Goal: Task Accomplishment & Management: Complete application form

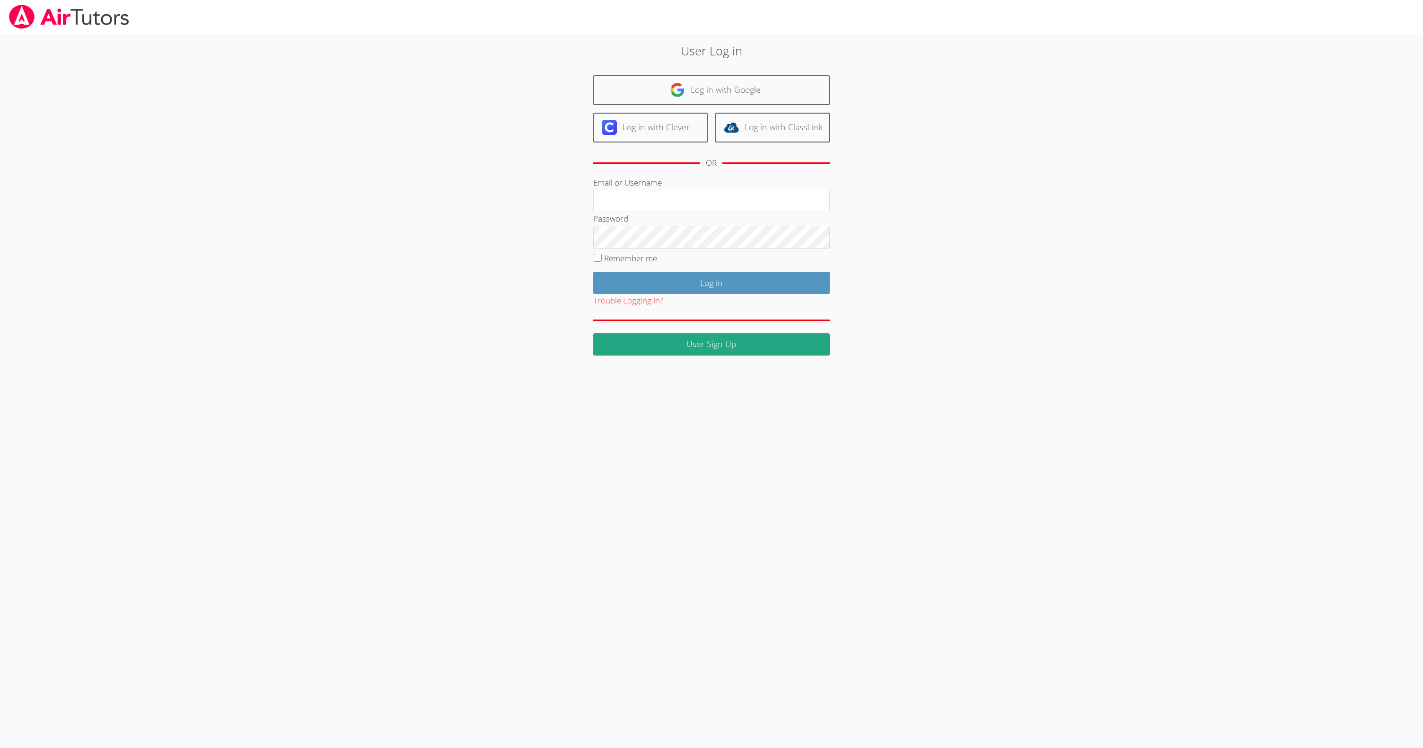
click at [966, 243] on div "User Log in Log in with Google Log in with Clever Log in with ClassLink OR Emai…" at bounding box center [711, 198] width 768 height 313
click at [691, 199] on input "Email or Username" at bounding box center [711, 201] width 237 height 23
click at [1245, 34] on com-1password-button at bounding box center [1245, 34] width 0 height 0
click at [1025, 221] on div "User Log in Log in with Google Log in with Clever Log in with ClassLink OR Emai…" at bounding box center [711, 198] width 768 height 313
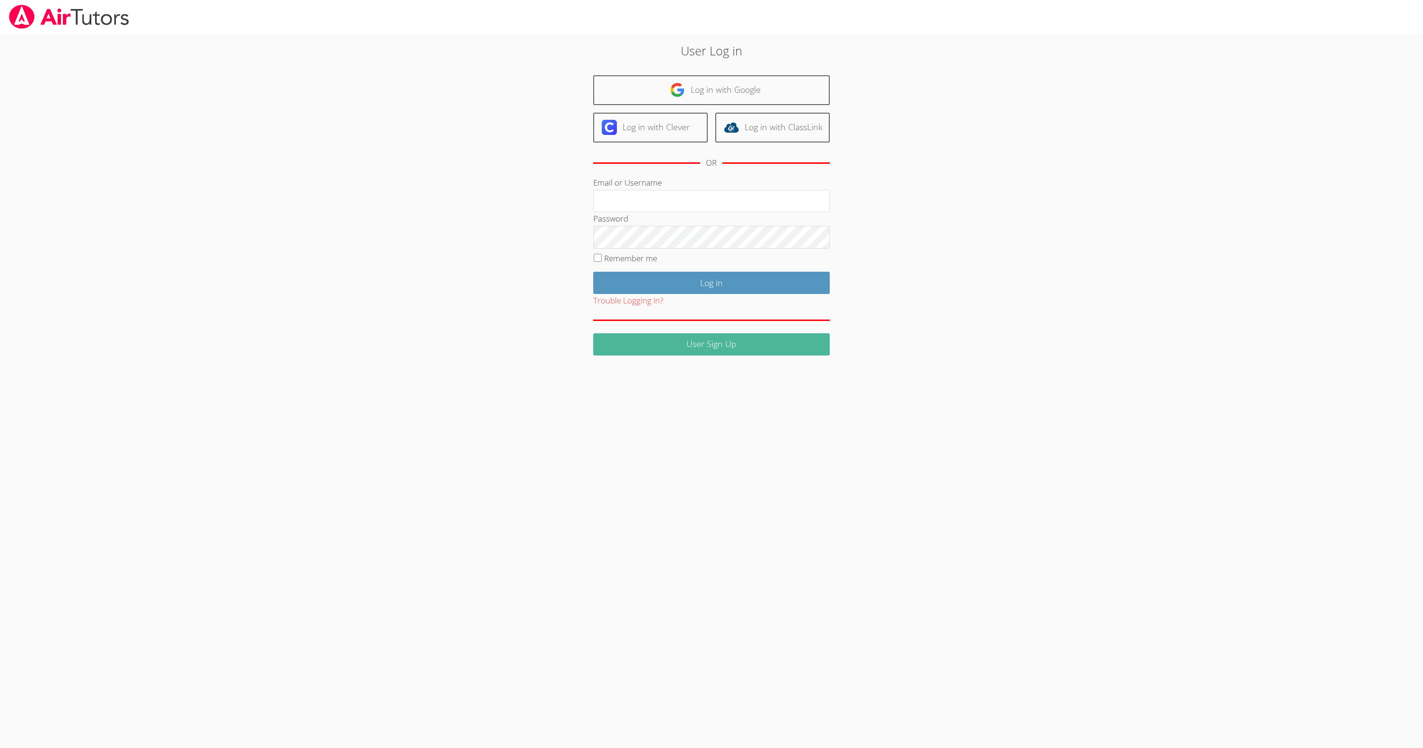
click at [665, 341] on link "User Sign Up" at bounding box center [711, 344] width 237 height 22
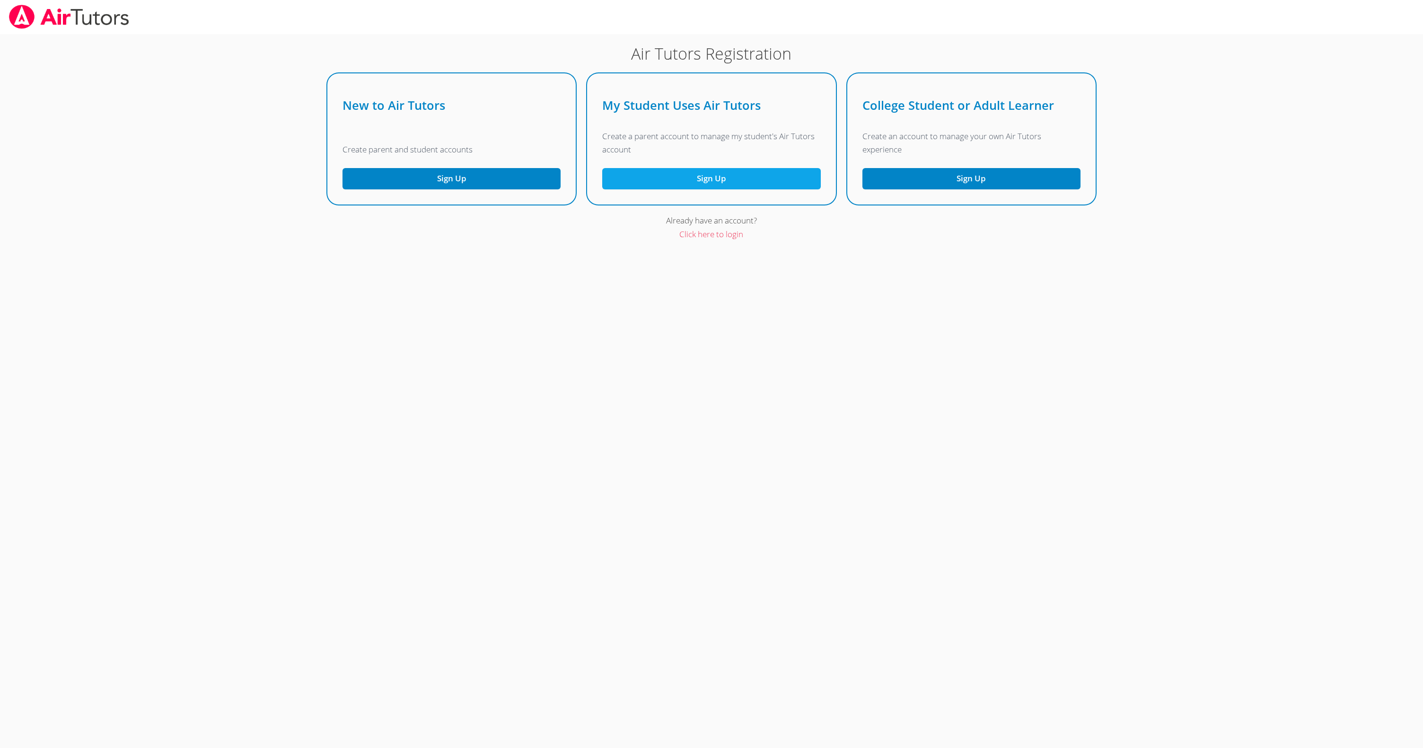
click at [704, 184] on link "Sign Up" at bounding box center [711, 178] width 218 height 21
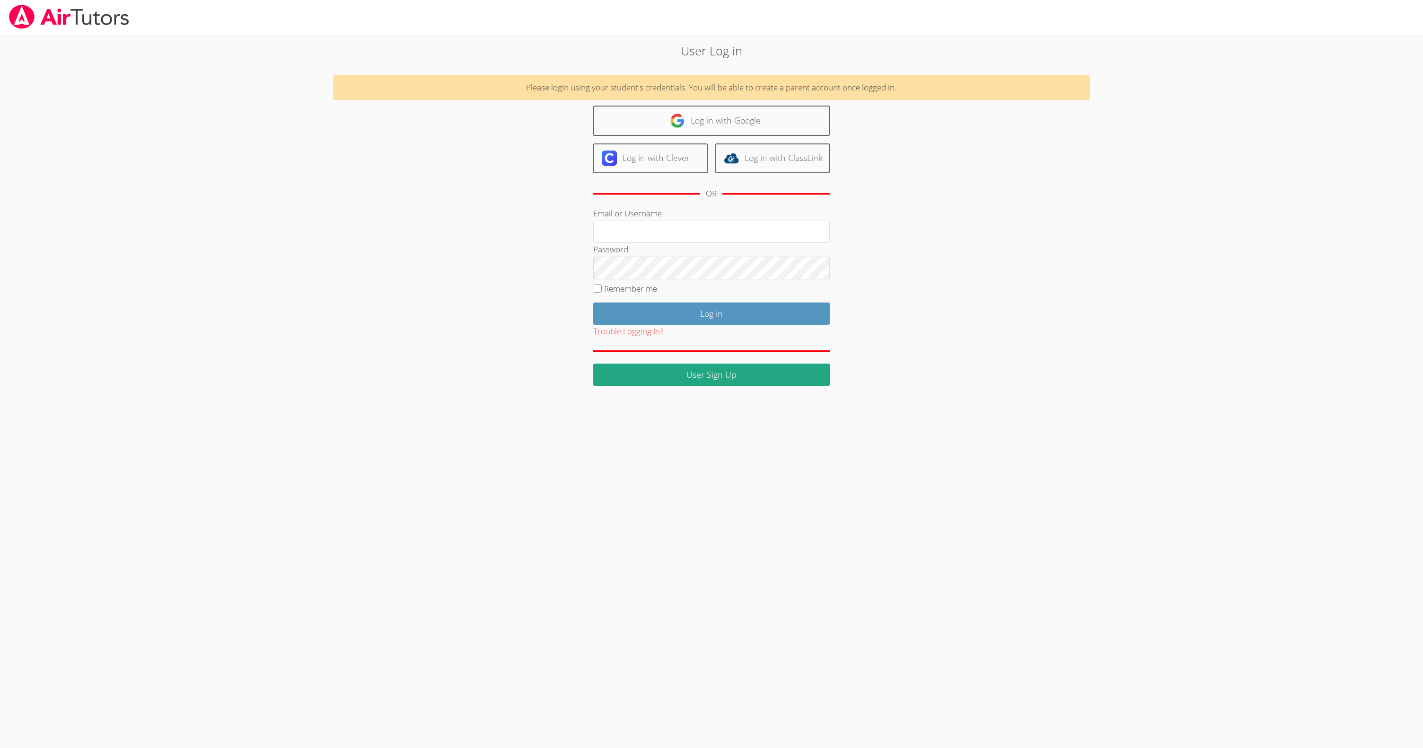
click at [624, 330] on button "Trouble Logging In?" at bounding box center [628, 332] width 70 height 14
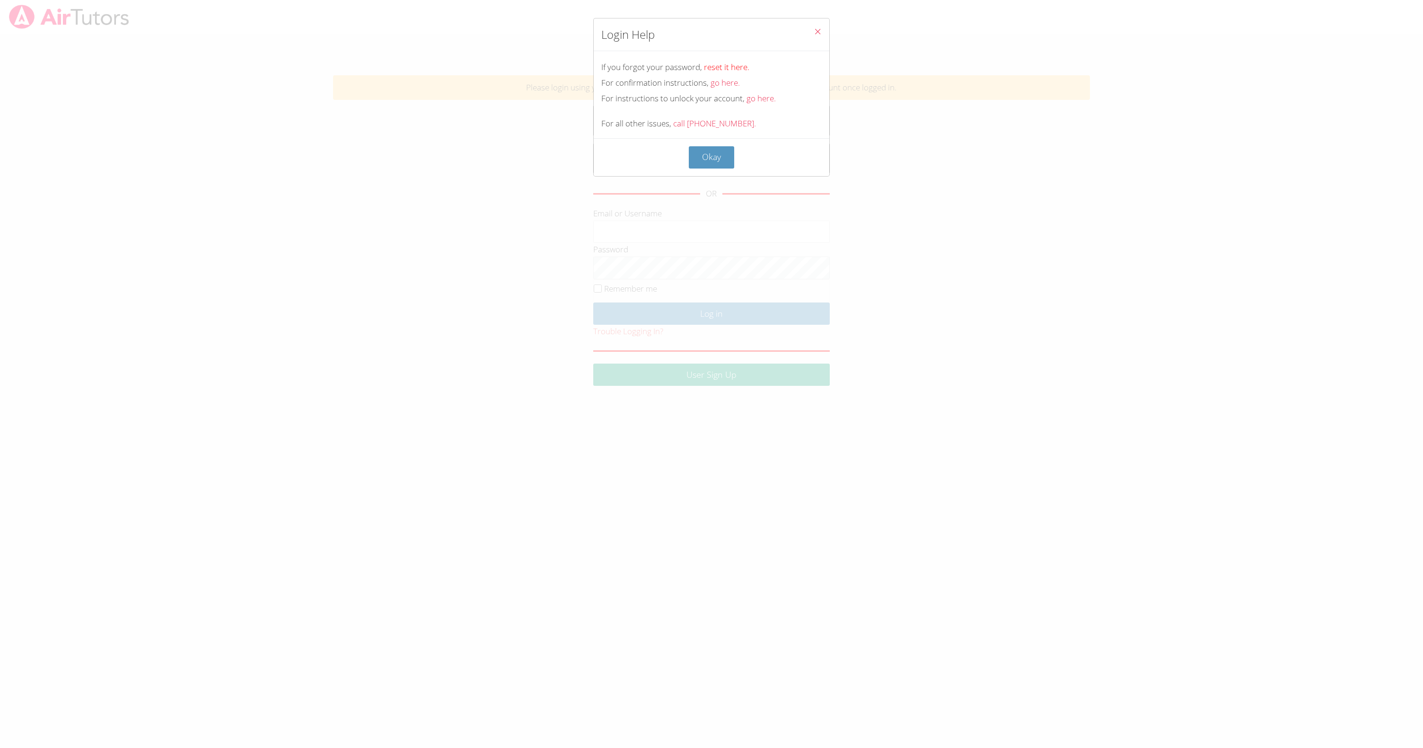
click at [728, 71] on link "reset it here." at bounding box center [726, 67] width 45 height 11
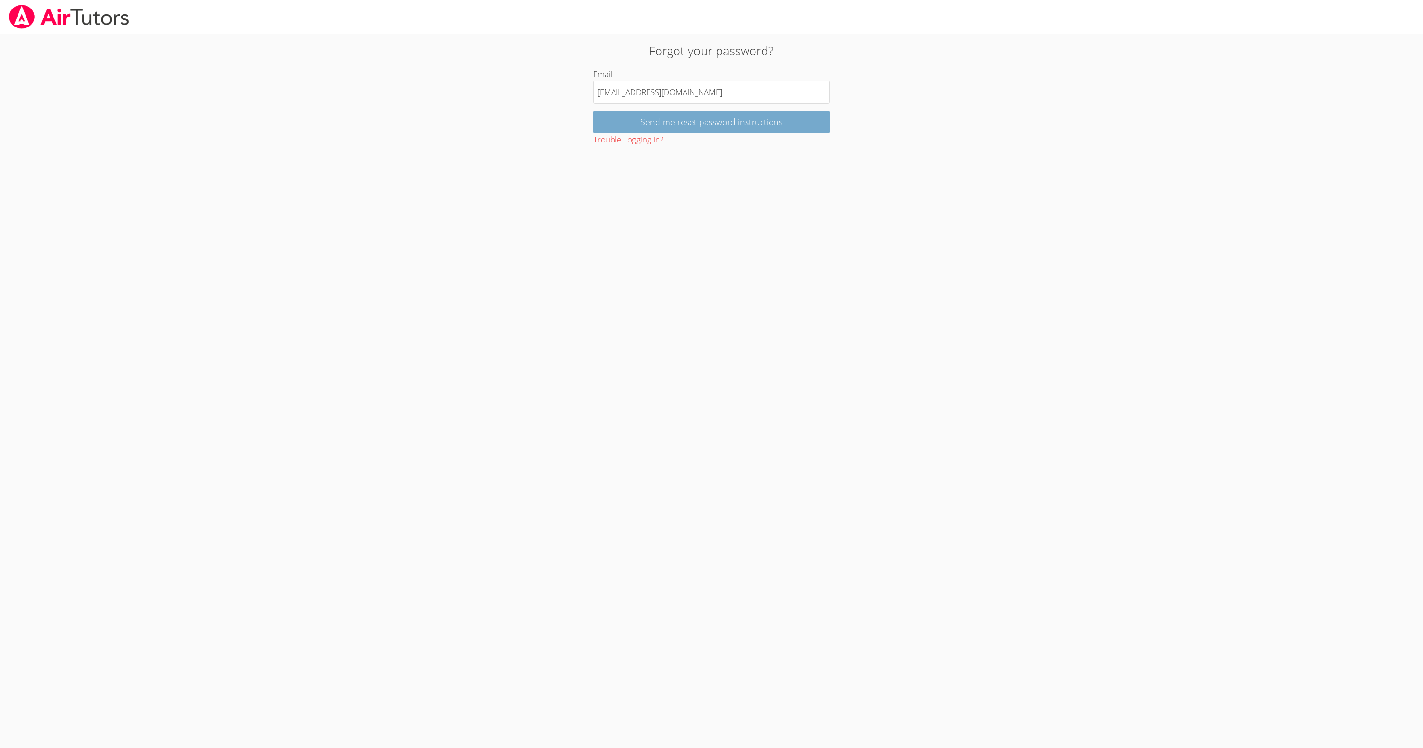
type input "japfel75@gmail.com"
click at [721, 117] on input "Send me reset password instructions" at bounding box center [711, 122] width 237 height 22
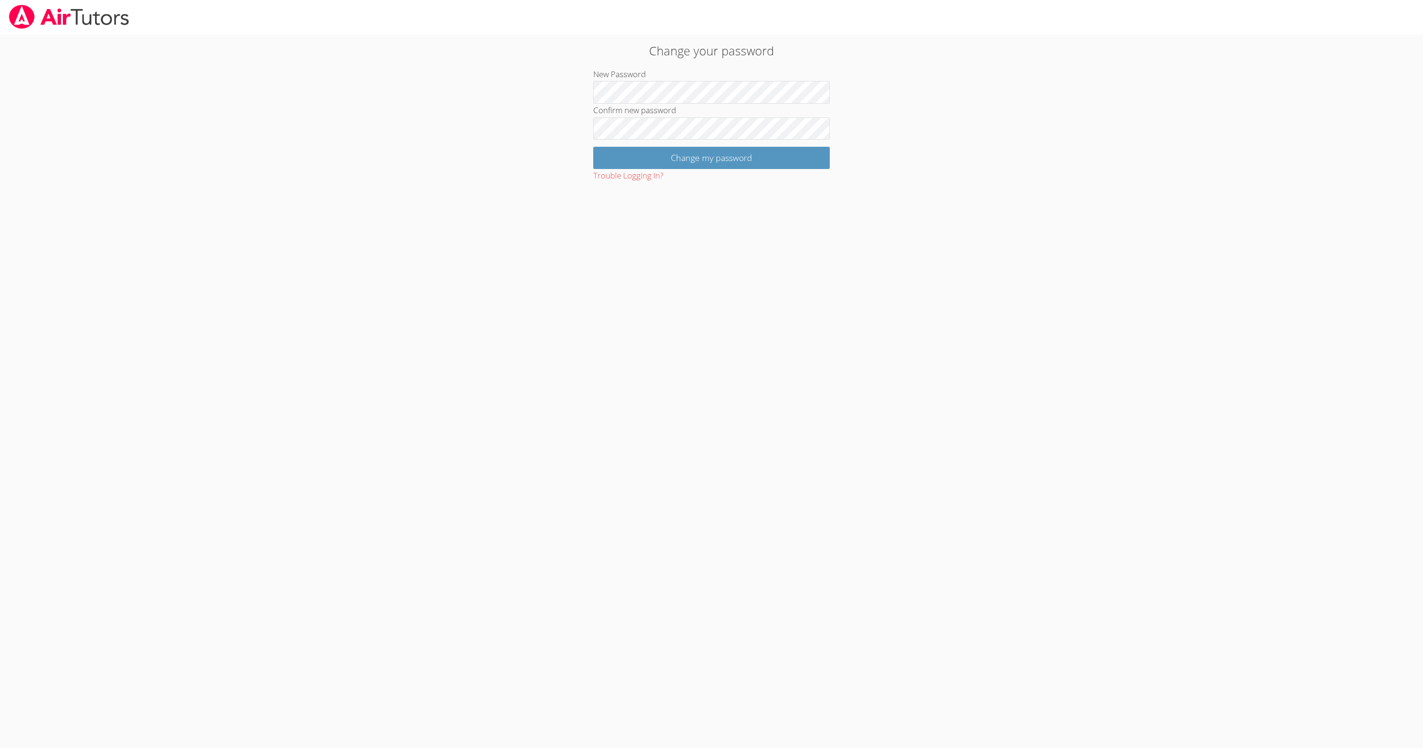
click at [1245, 34] on com-1password-button at bounding box center [1245, 34] width 0 height 0
click at [692, 167] on input "Change my password" at bounding box center [711, 158] width 237 height 22
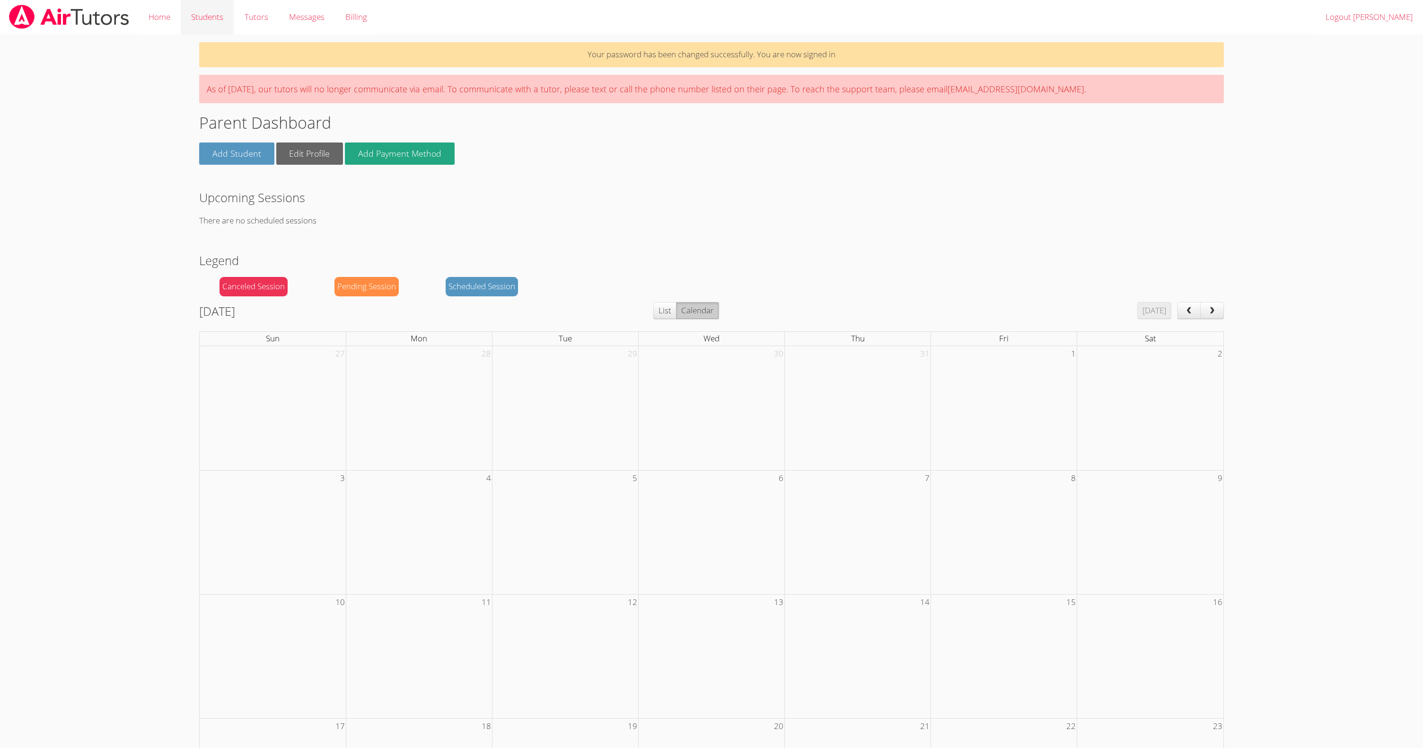
click at [215, 19] on link "Students" at bounding box center [207, 17] width 53 height 35
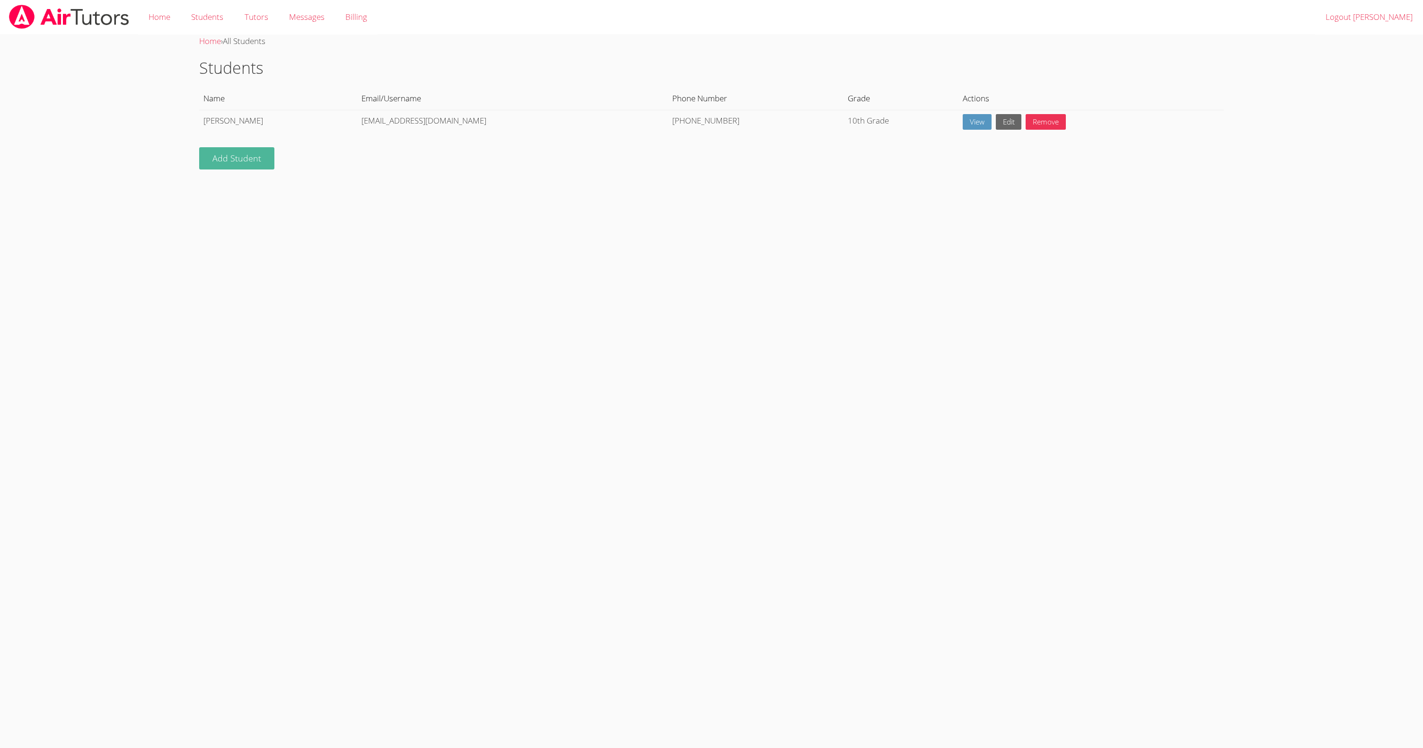
click at [227, 162] on link "Add Student" at bounding box center [236, 158] width 75 height 22
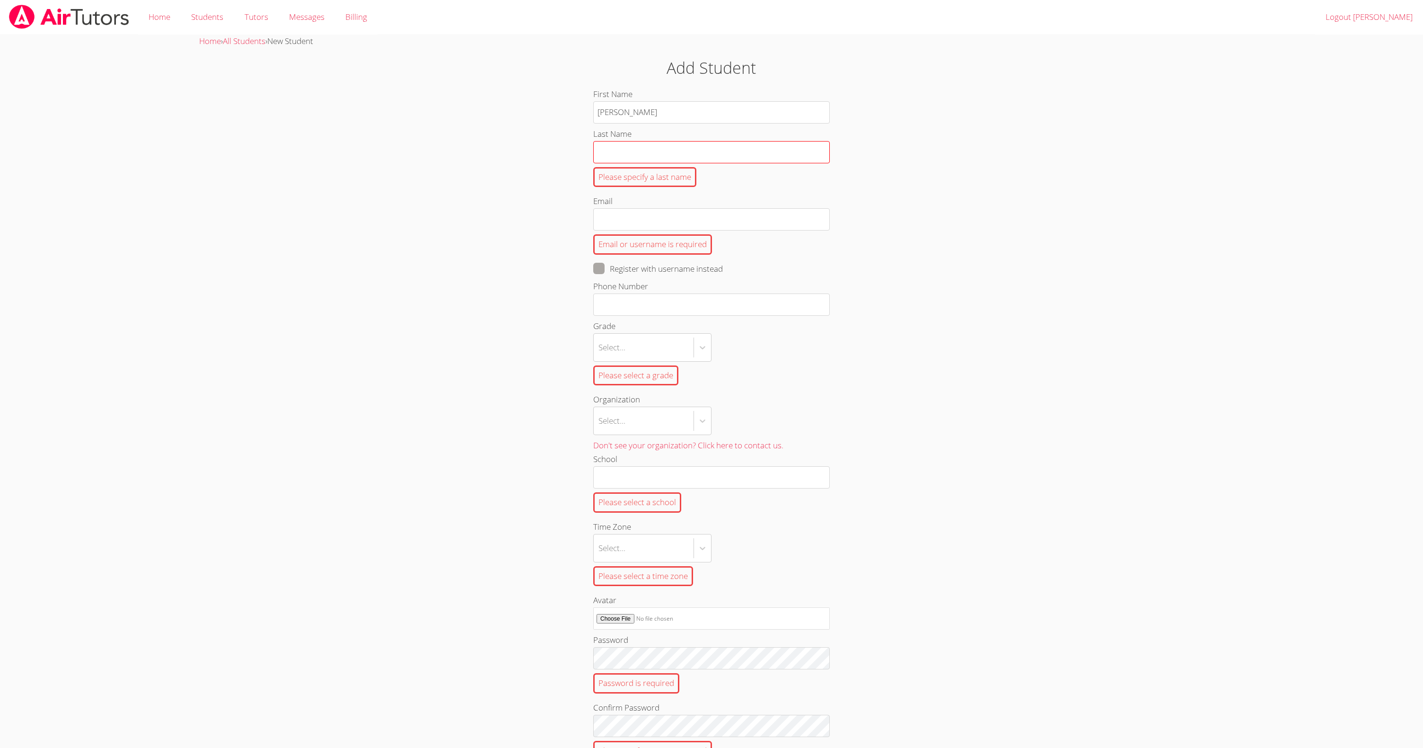
type input "Samuel"
click at [635, 157] on input "Last Name Please specify a last name" at bounding box center [711, 152] width 237 height 22
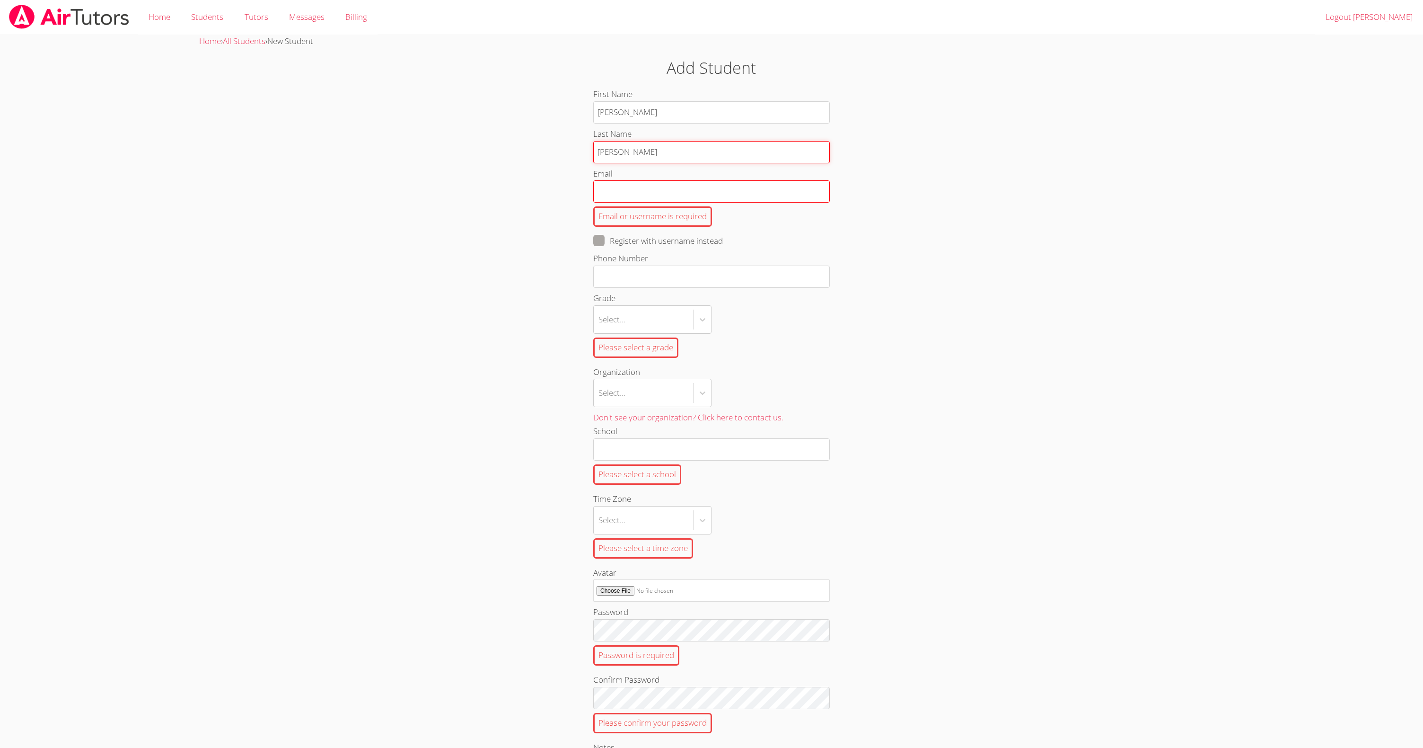
type input "Apfel"
click at [639, 190] on input "Email Email or username is required" at bounding box center [711, 191] width 237 height 22
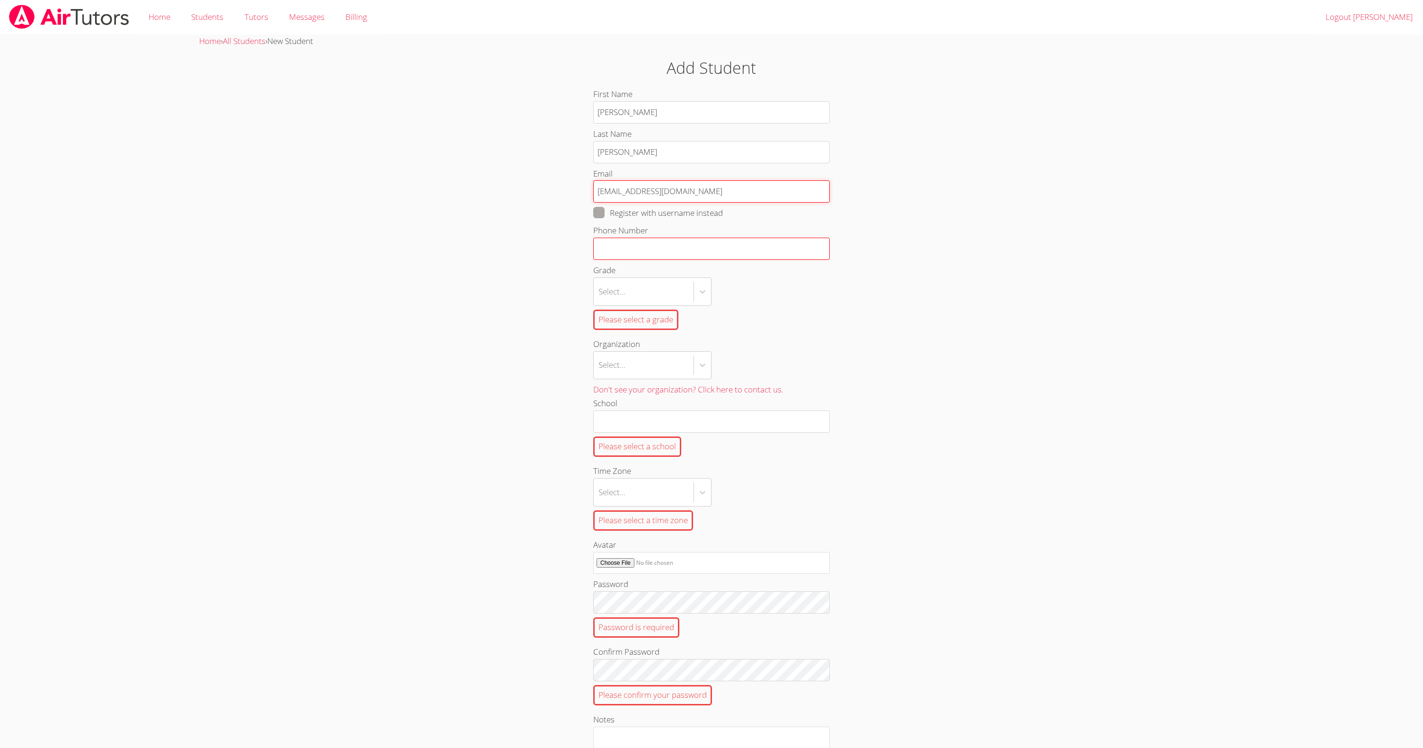
type input "samthecamper08@gmail.com"
click at [619, 247] on input "Phone Number" at bounding box center [711, 249] width 237 height 22
click at [651, 299] on div "Select..." at bounding box center [644, 291] width 100 height 27
click at [600, 299] on input "Grade Select... Please select a grade" at bounding box center [599, 292] width 1 height 22
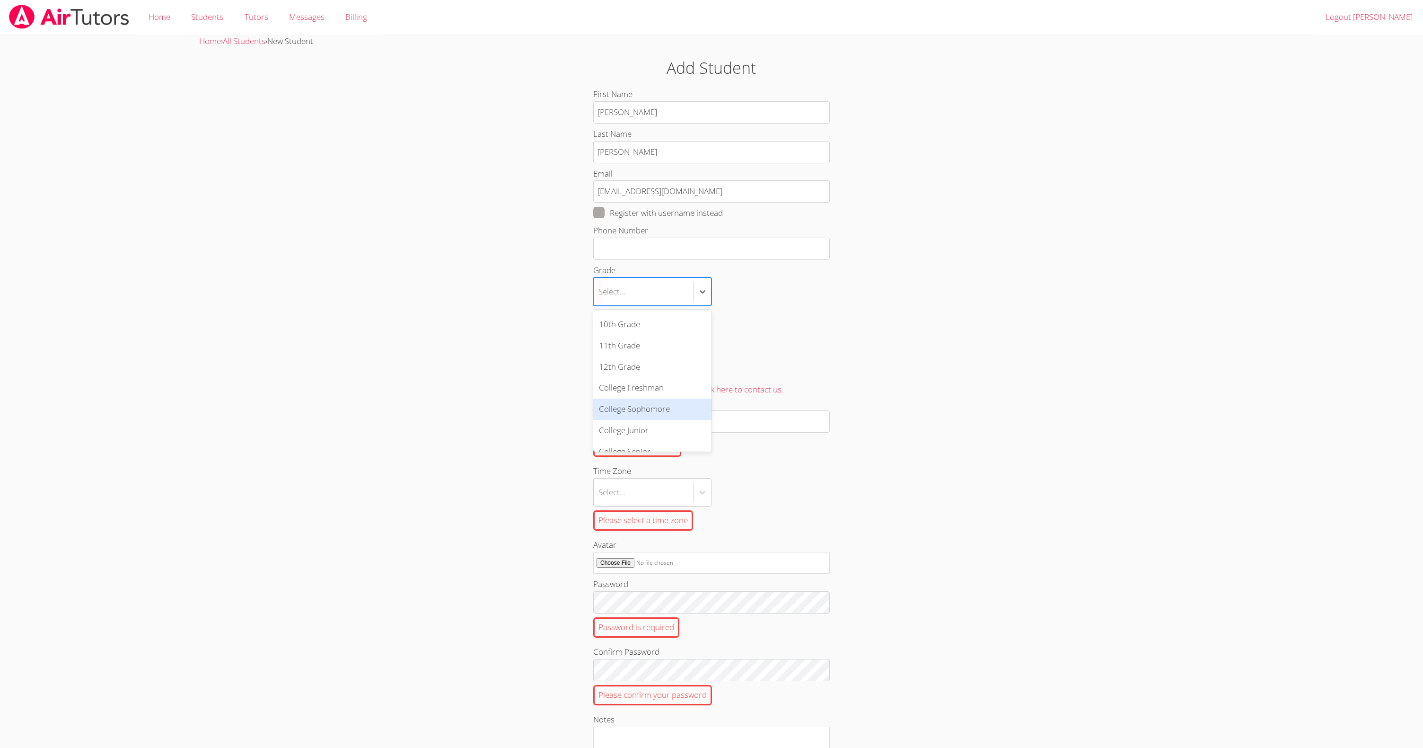
scroll to position [199, 0]
click at [617, 357] on div "11th Grade" at bounding box center [652, 356] width 118 height 21
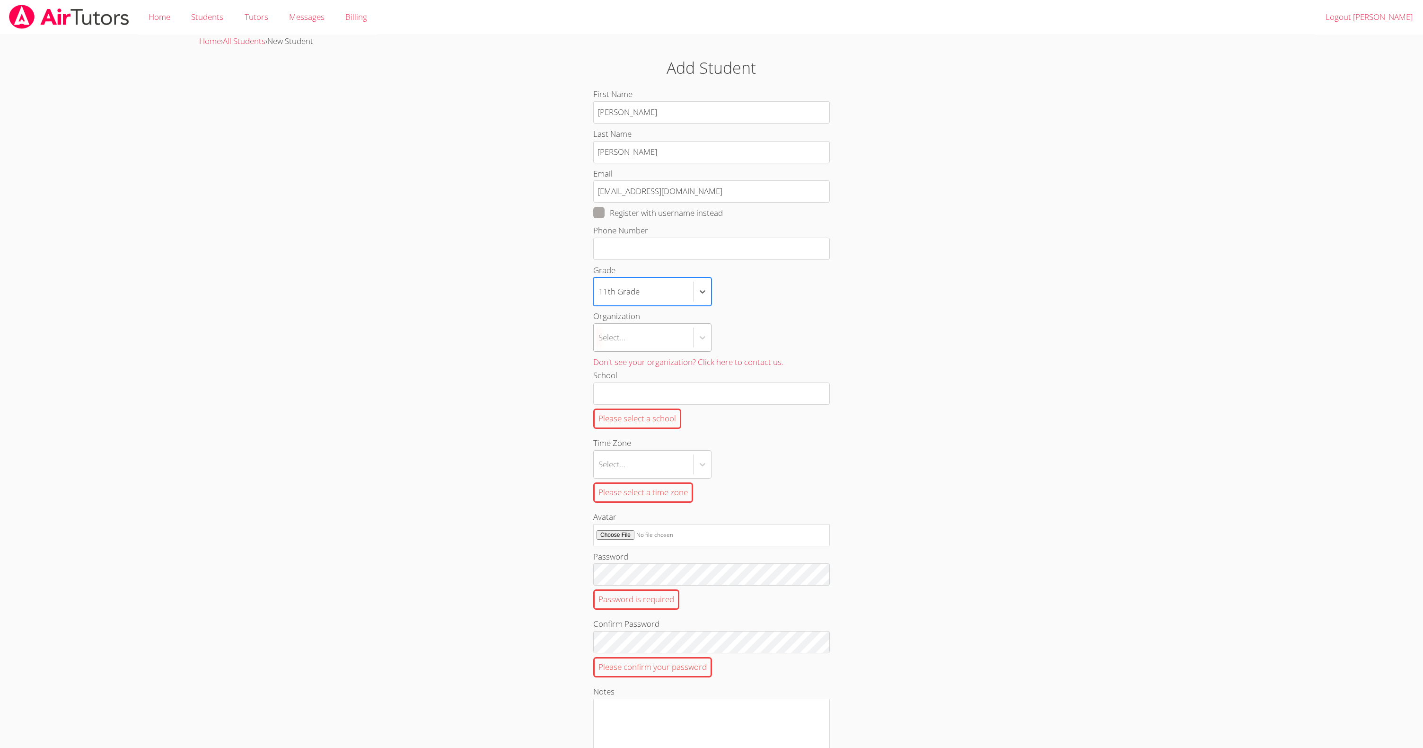
click at [627, 343] on div "Select..." at bounding box center [644, 337] width 100 height 27
click at [600, 343] on input "Organization Select..." at bounding box center [599, 337] width 1 height 22
click at [703, 335] on icon at bounding box center [702, 337] width 9 height 9
click at [600, 335] on input "Organization Use Up and Down to choose options, press Enter to select the curre…" at bounding box center [599, 337] width 1 height 22
click at [703, 335] on icon at bounding box center [702, 337] width 9 height 9
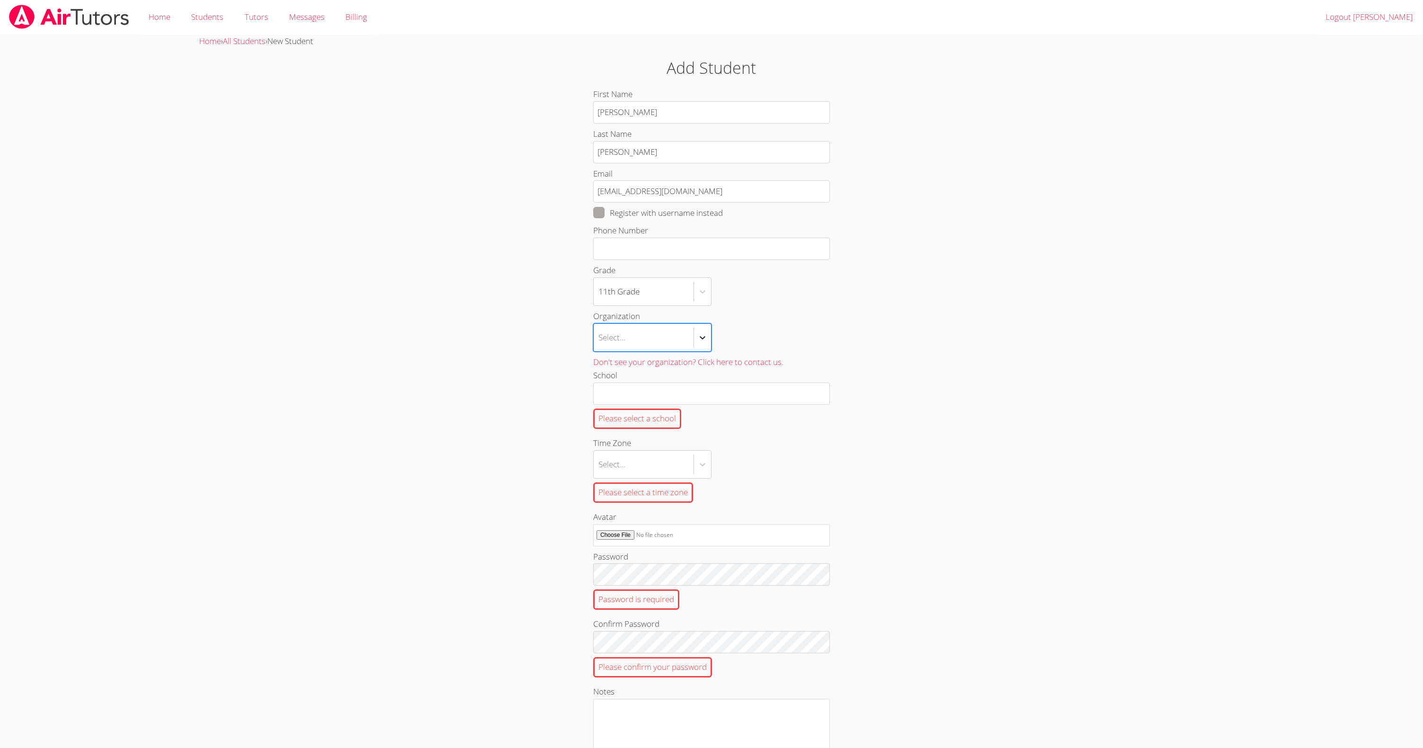
click at [600, 335] on input "Organization Select is focused ,type to refine list, press Down to open the men…" at bounding box center [599, 337] width 1 height 22
click at [479, 347] on div "First Name Samuel Last Name Apfel Email samthecamper08@gmail.com Register with …" at bounding box center [711, 445] width 768 height 714
click at [615, 392] on input "School Please select a school" at bounding box center [711, 393] width 237 height 22
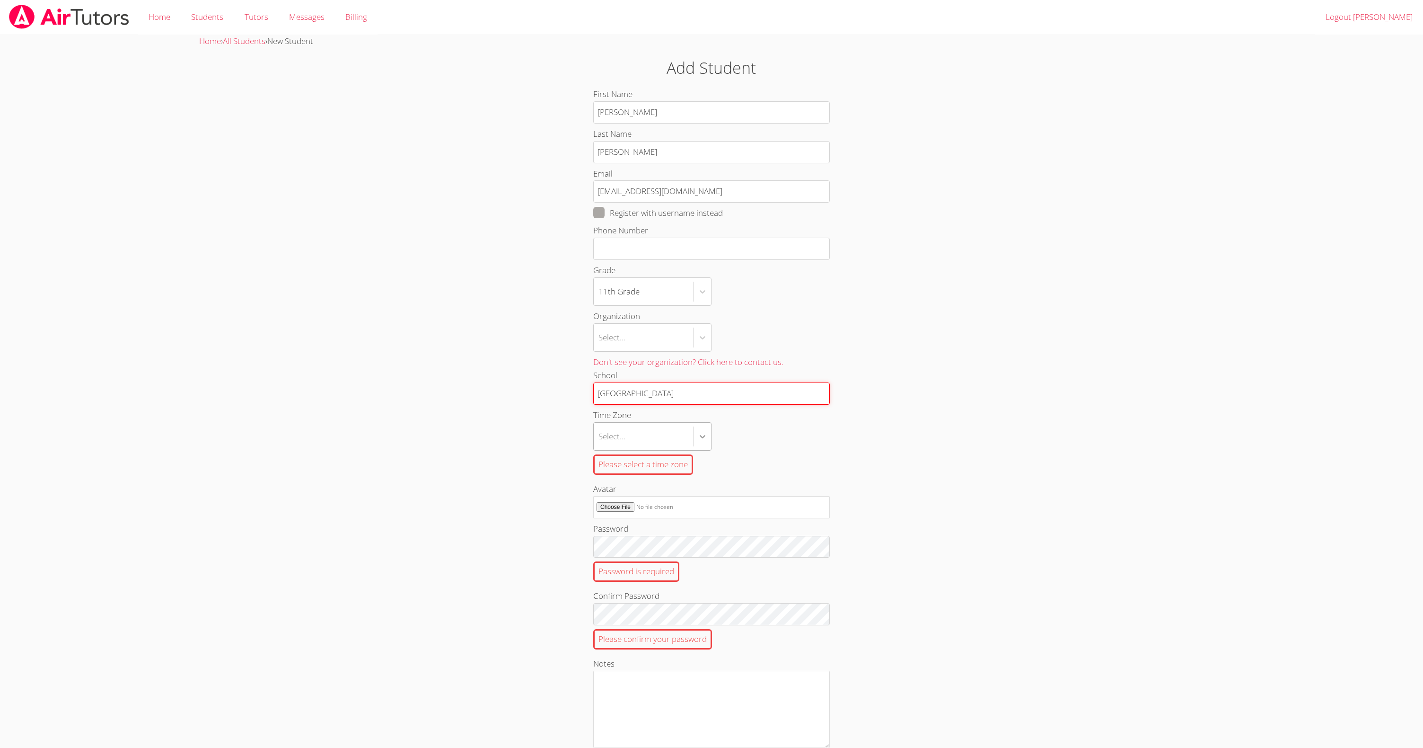
type input "Lakehill Preparatory School"
click at [701, 441] on icon at bounding box center [702, 436] width 9 height 9
click at [600, 441] on input "Time Zone Select... Please select a time zone" at bounding box center [599, 436] width 1 height 22
click at [638, 507] on div "Central Time" at bounding box center [652, 509] width 118 height 21
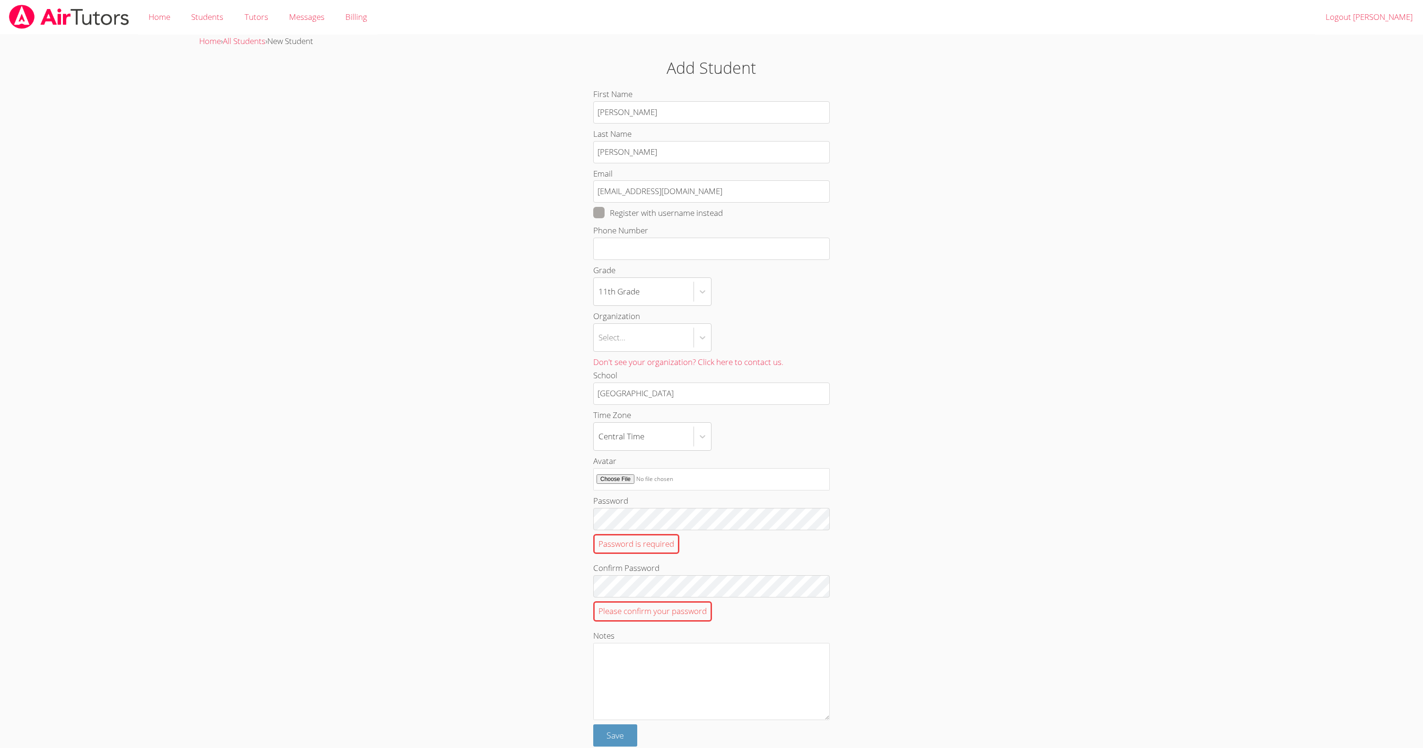
click at [522, 511] on div "First Name Samuel Last Name Apfel Email samthecamper08@gmail.com Register with …" at bounding box center [711, 417] width 768 height 659
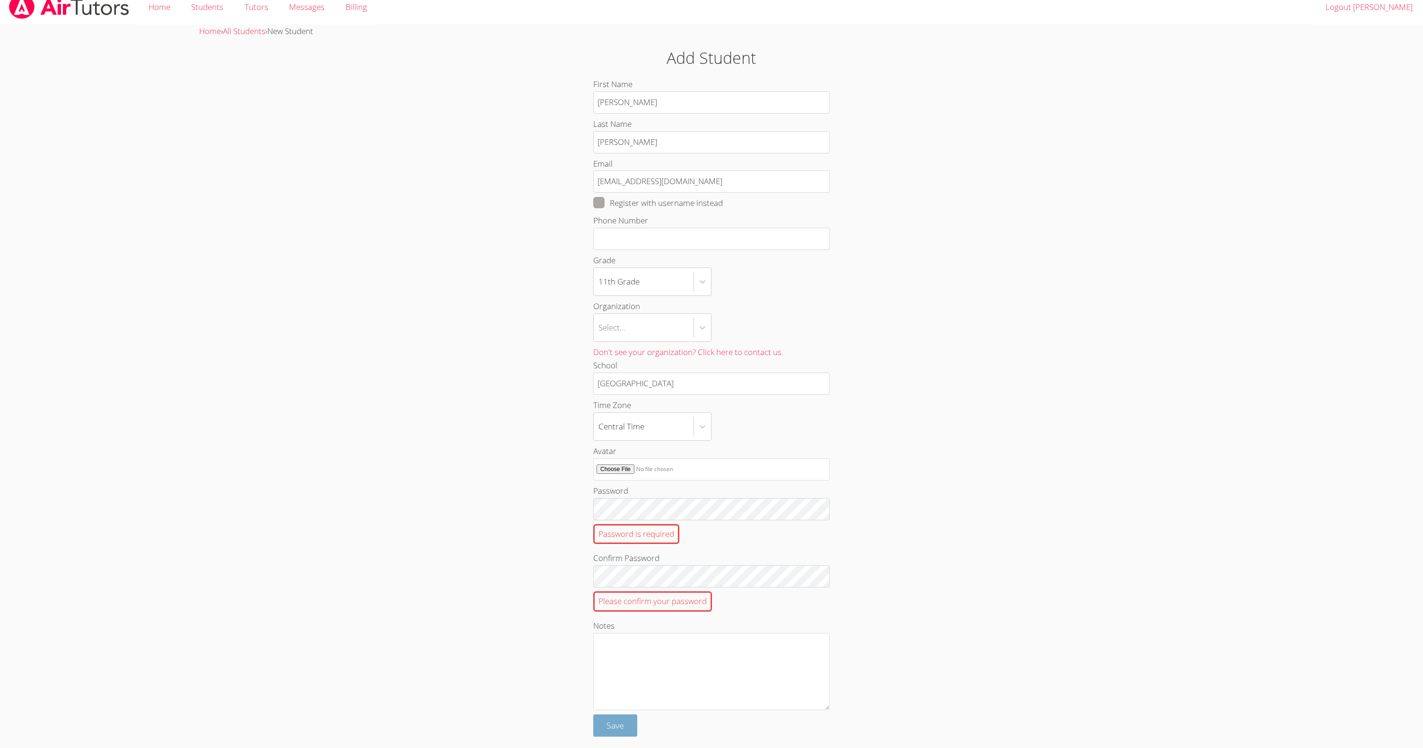
click at [610, 724] on span "Save" at bounding box center [616, 724] width 18 height 11
drag, startPoint x: 714, startPoint y: 183, endPoint x: 555, endPoint y: 182, distance: 159.0
click at [555, 182] on div "First Name Samuel Last Name Apfel Email samthecamper08@gmail.com Register with …" at bounding box center [711, 407] width 768 height 659
type input "samthecamper08@gmail.com"
click at [701, 336] on div at bounding box center [703, 327] width 18 height 27
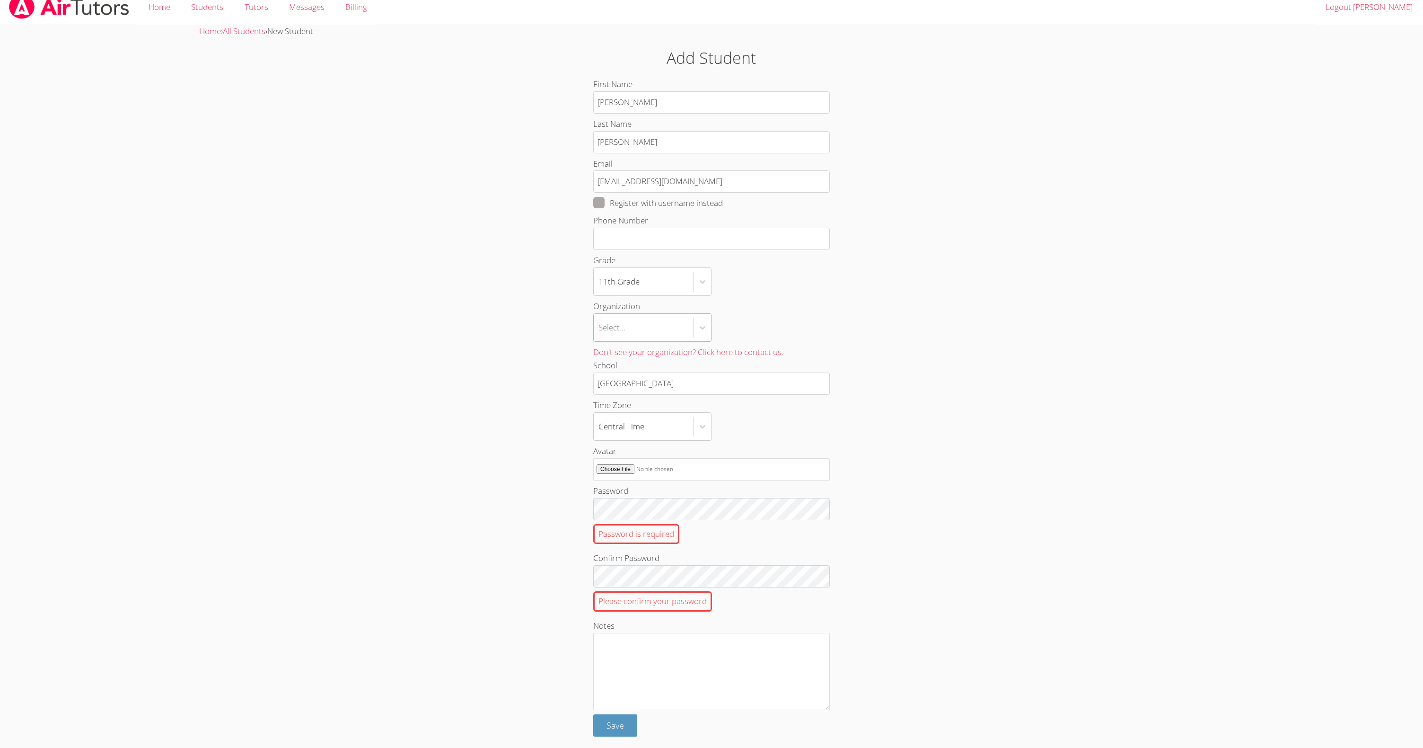
click at [600, 336] on input "Organization Select..." at bounding box center [599, 328] width 1 height 22
click at [699, 336] on div at bounding box center [703, 327] width 18 height 27
click at [600, 336] on input "Organization Use Up and Down to choose options, press Enter to select the curre…" at bounding box center [599, 328] width 1 height 22
click at [652, 328] on div "Select..." at bounding box center [644, 327] width 100 height 27
click at [600, 328] on input "Organization Use Up and Down to choose options, press Enter to select the curre…" at bounding box center [599, 328] width 1 height 22
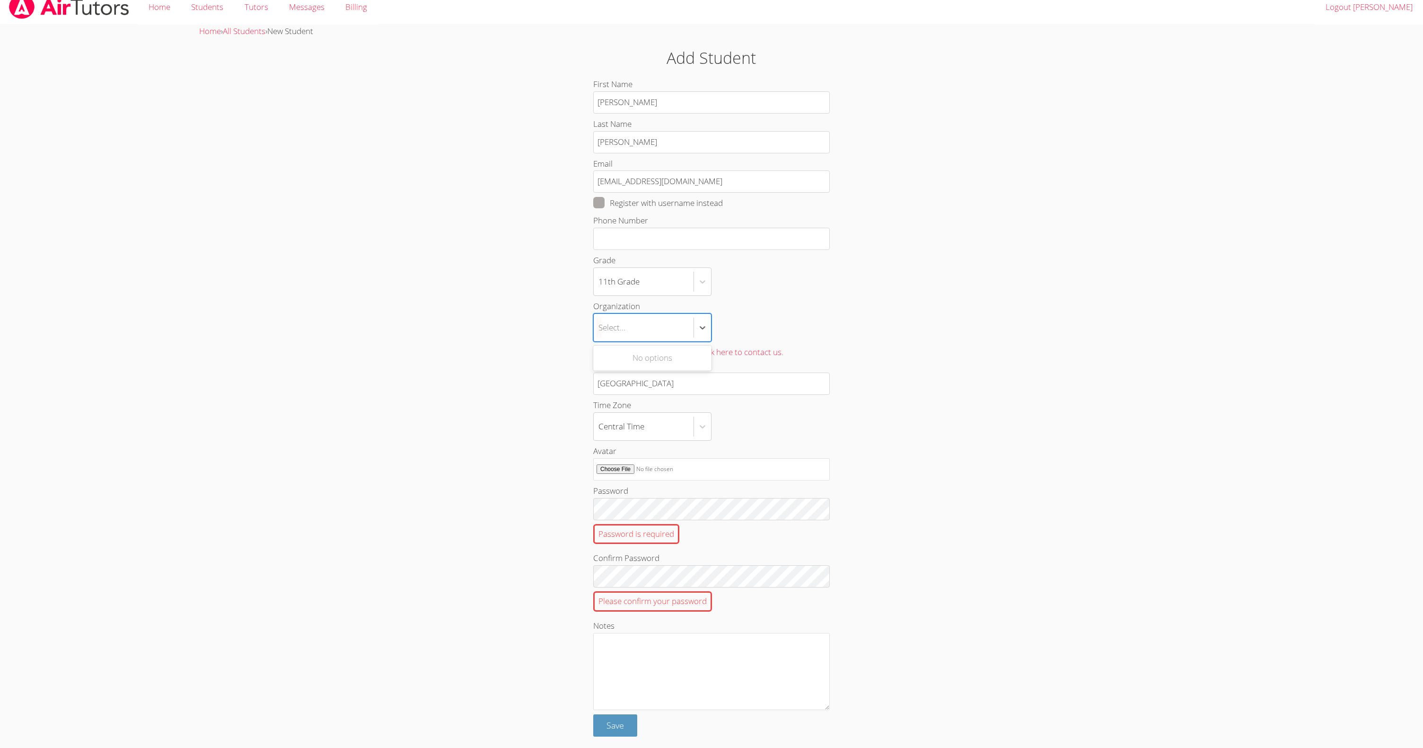
click at [652, 328] on div "Select..." at bounding box center [644, 327] width 100 height 27
click at [600, 328] on input "Organization Use Up and Down to choose options, press Enter to select the curre…" at bounding box center [599, 328] width 1 height 22
click at [554, 399] on div "First Name Samuel Last Name Apfel Email samthecamper08@gmail.com Register with …" at bounding box center [711, 407] width 768 height 659
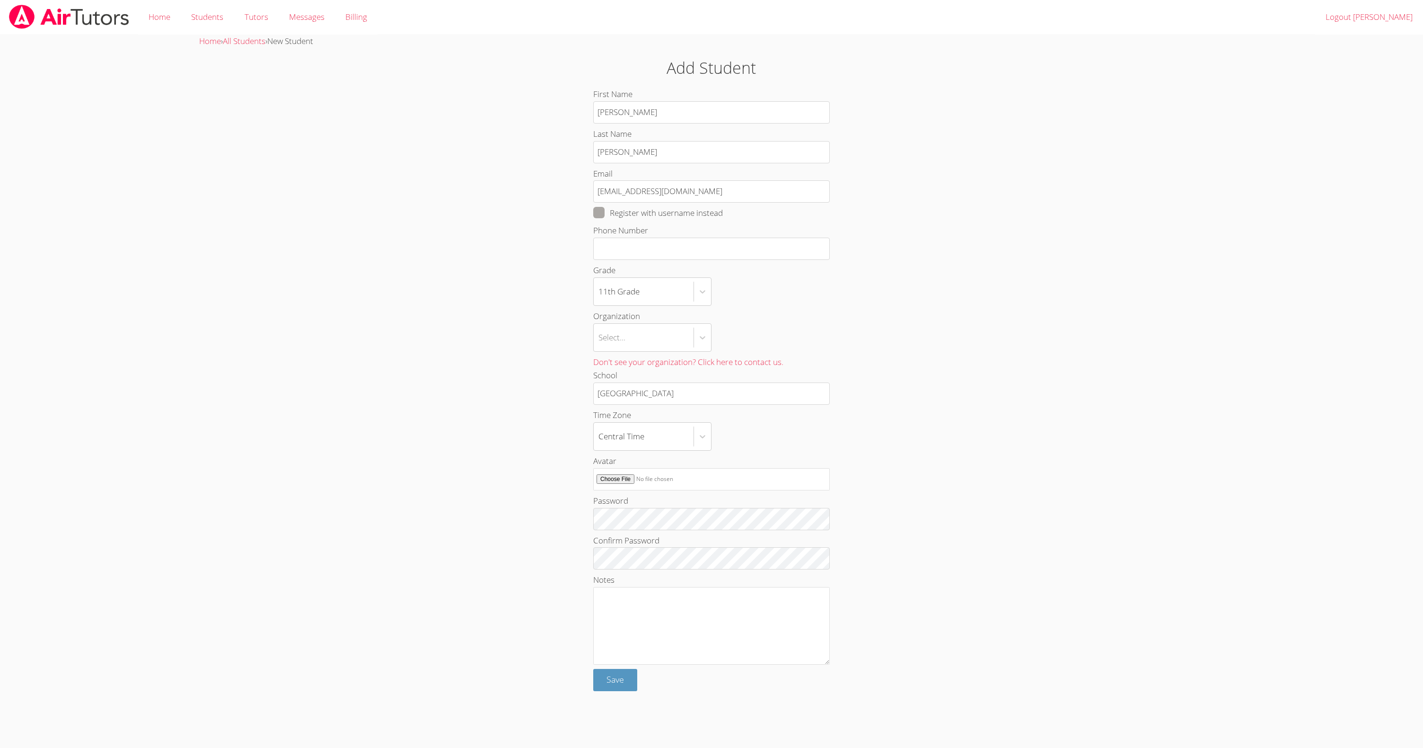
click at [518, 560] on div "First Name Samuel Last Name Apfel Email samthecamper08@gmail.com Register with …" at bounding box center [711, 389] width 768 height 603
click at [618, 684] on span "Save" at bounding box center [616, 678] width 18 height 11
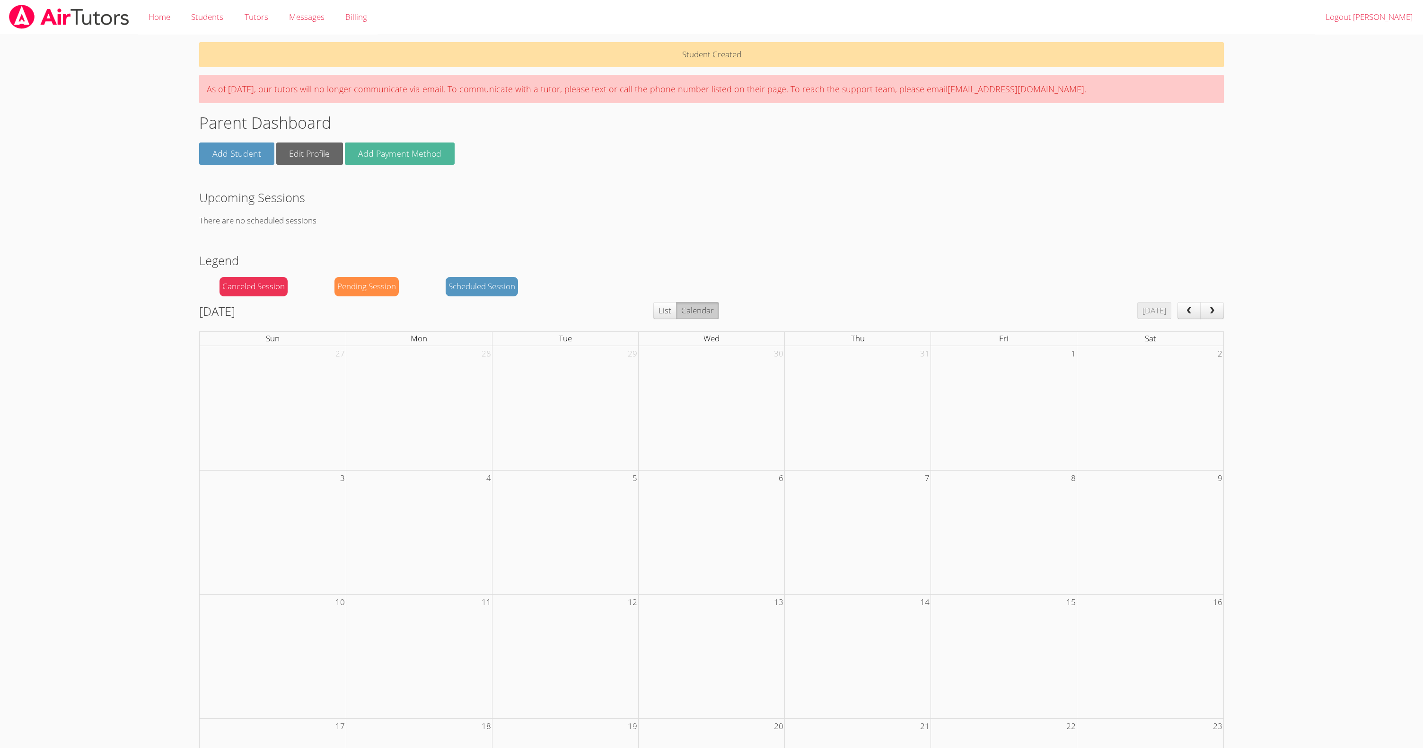
click at [381, 156] on link "Add Payment Method" at bounding box center [400, 153] width 110 height 22
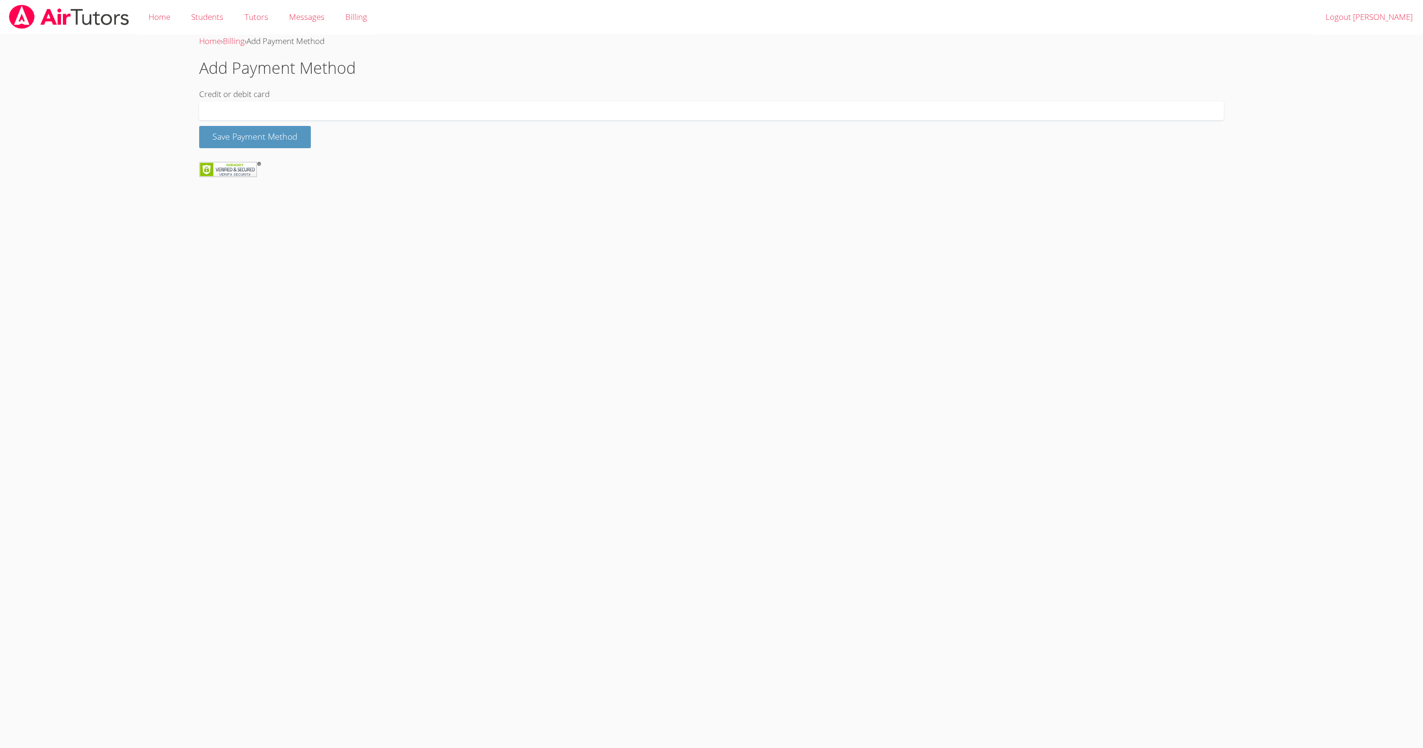
click at [1245, 35] on com-1password-button at bounding box center [1245, 35] width 0 height 0
click at [540, 126] on form "Credit or debit card Save Payment Method" at bounding box center [711, 118] width 1025 height 61
click at [239, 103] on div at bounding box center [711, 110] width 1025 height 19
click at [1245, 35] on com-1password-button at bounding box center [1245, 35] width 0 height 0
click at [512, 188] on body "Home Students Tutors Messages Billing Logout Jeff Home › Billing › Add Payment …" at bounding box center [711, 374] width 1423 height 748
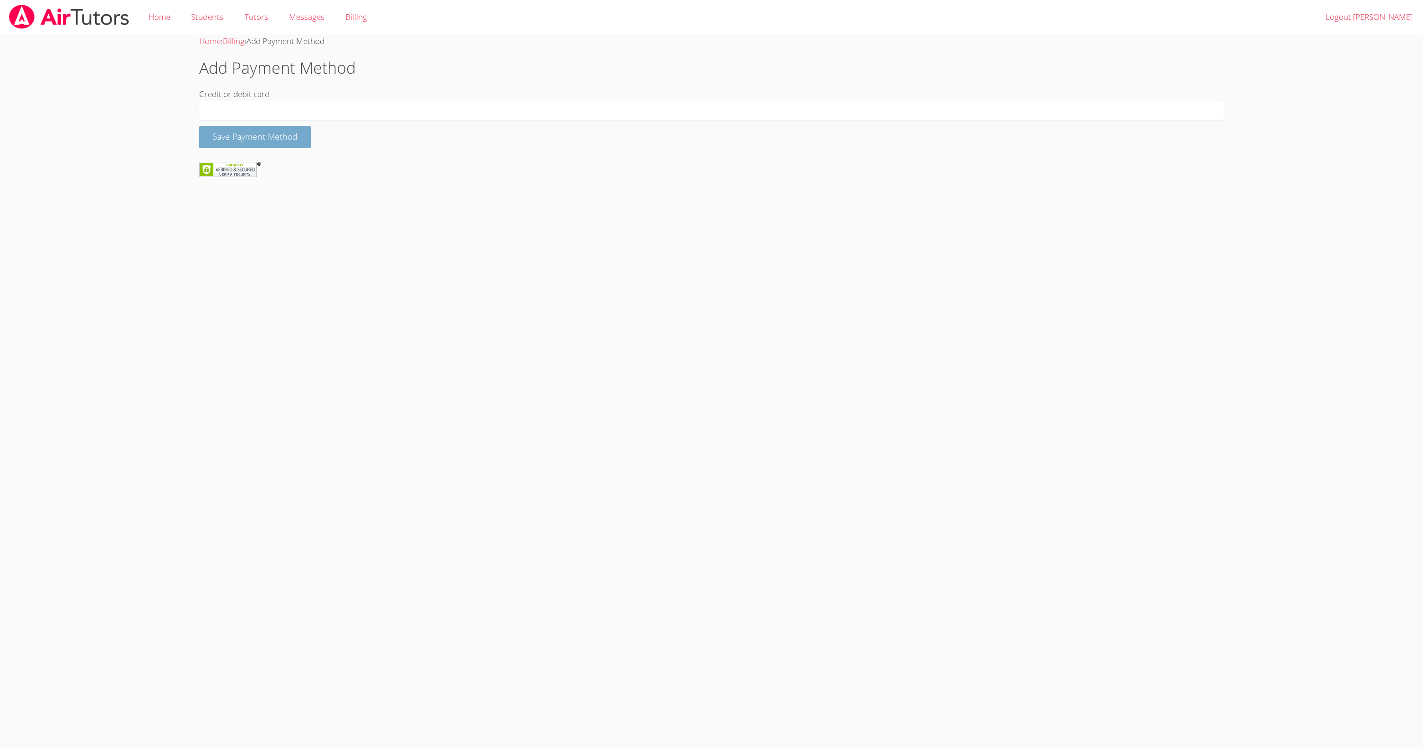
click at [286, 130] on button "Save Payment Method" at bounding box center [255, 137] width 112 height 22
